Goal: Task Accomplishment & Management: Manage account settings

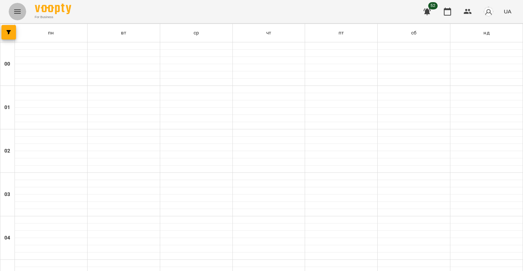
click at [22, 10] on button "Menu" at bounding box center [17, 11] width 17 height 17
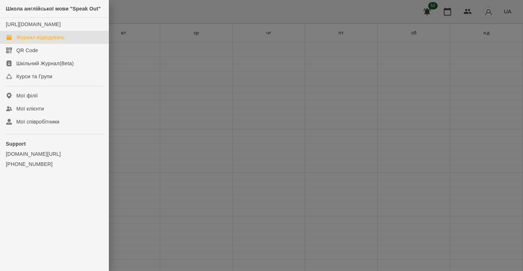
click at [25, 41] on div "Журнал відвідувань" at bounding box center [40, 37] width 48 height 7
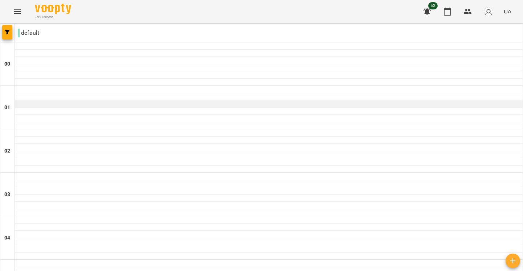
scroll to position [821, 0]
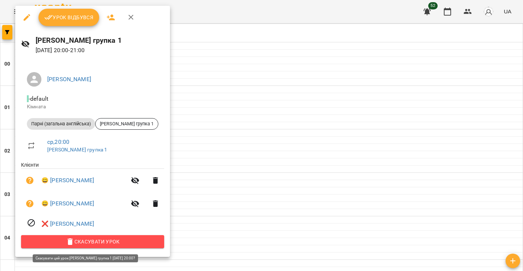
click at [110, 245] on span "Скасувати Урок" at bounding box center [92, 242] width 131 height 9
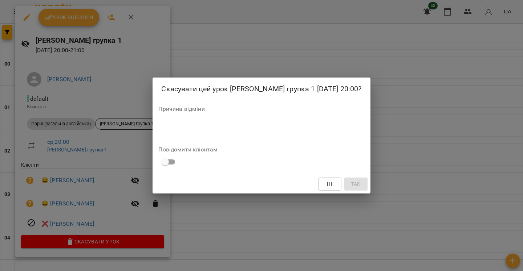
click at [201, 119] on div "Причина відміни *" at bounding box center [261, 120] width 206 height 29
click at [206, 125] on textarea at bounding box center [261, 126] width 206 height 7
type textarea "*"
click at [349, 179] on button "Так" at bounding box center [355, 184] width 23 height 13
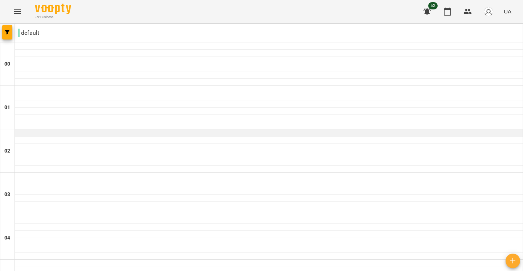
scroll to position [779, 0]
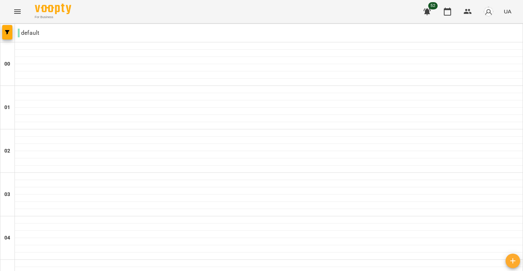
type input "**********"
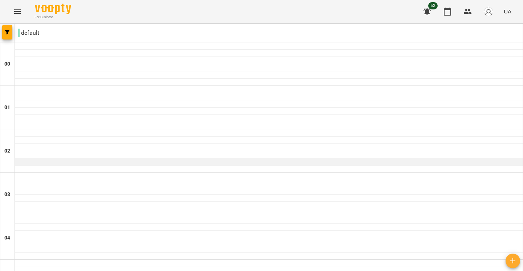
scroll to position [821, 0]
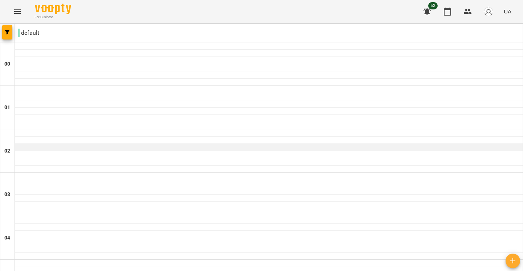
scroll to position [767, 0]
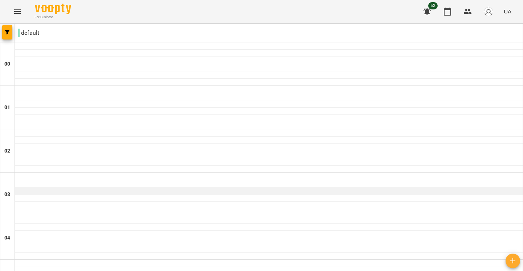
scroll to position [768, 0]
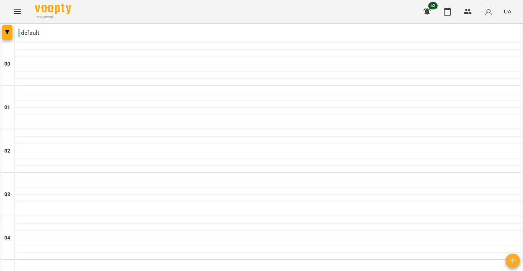
type input "**********"
